Goal: Information Seeking & Learning: Learn about a topic

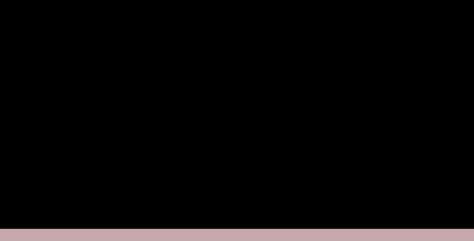
click at [143, 130] on link at bounding box center [237, 114] width 474 height 228
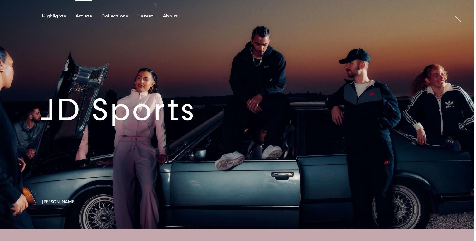
click at [77, 17] on div "Artists" at bounding box center [83, 16] width 17 height 6
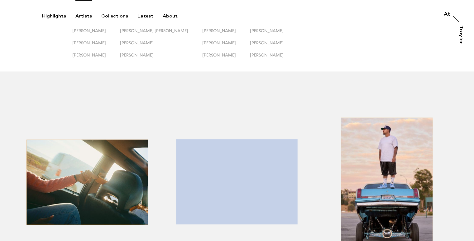
scroll to position [5, 0]
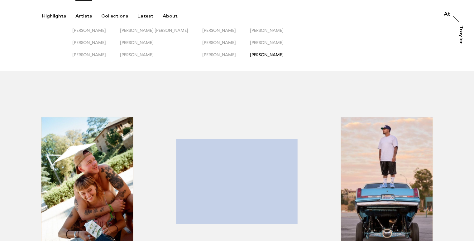
click at [250, 54] on span "[PERSON_NAME]" at bounding box center [267, 54] width 34 height 5
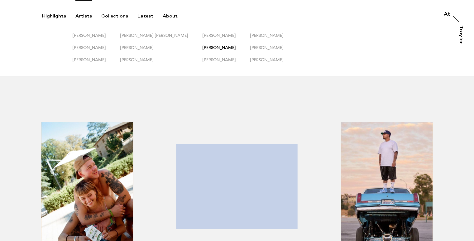
click at [202, 46] on span "[PERSON_NAME]" at bounding box center [219, 47] width 34 height 5
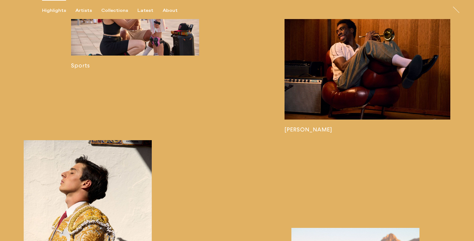
scroll to position [616, 0]
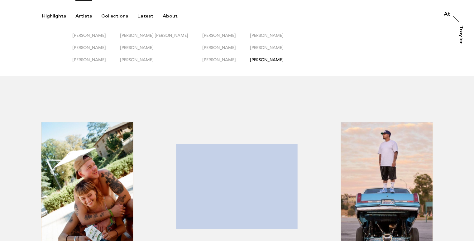
click at [250, 59] on span "[PERSON_NAME]" at bounding box center [267, 59] width 34 height 5
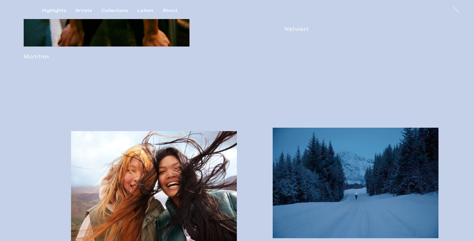
scroll to position [965, 0]
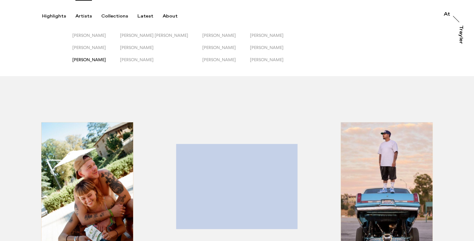
click at [106, 60] on span "[PERSON_NAME]" at bounding box center [89, 59] width 34 height 5
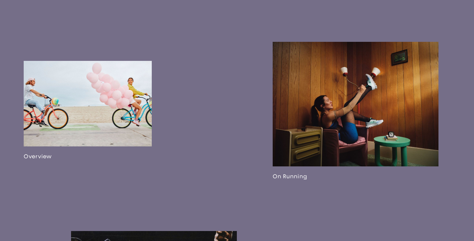
scroll to position [350, 0]
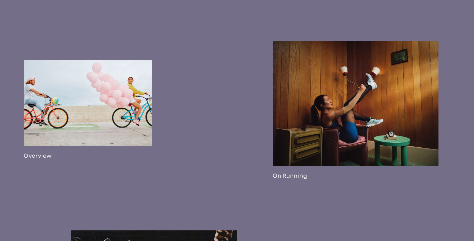
click at [83, 133] on link at bounding box center [88, 109] width 128 height 99
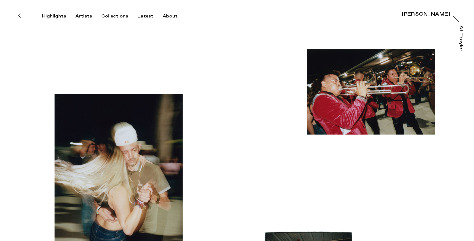
click at [18, 14] on icon at bounding box center [19, 15] width 3 height 5
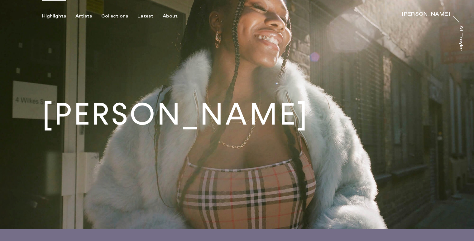
click at [43, 18] on div "Highlights" at bounding box center [54, 16] width 24 height 6
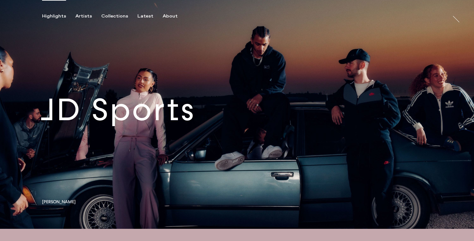
click at [54, 18] on div "Highlights" at bounding box center [54, 16] width 24 height 6
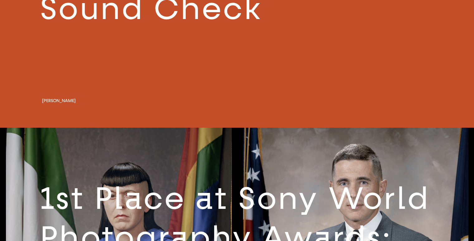
scroll to position [1215, 0]
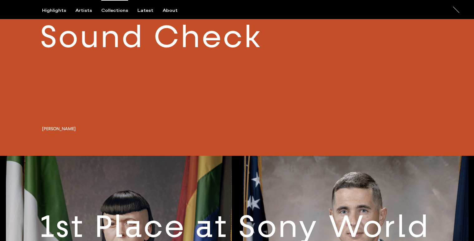
click at [118, 11] on div "Collections" at bounding box center [114, 11] width 27 height 6
click at [144, 10] on div "Latest" at bounding box center [145, 11] width 16 height 6
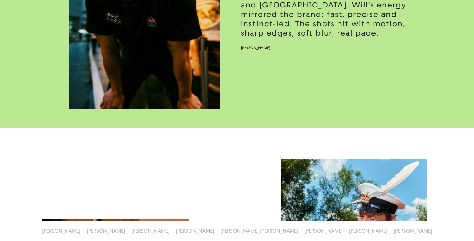
scroll to position [770, 0]
